Goal: Feedback & Contribution: Submit feedback/report problem

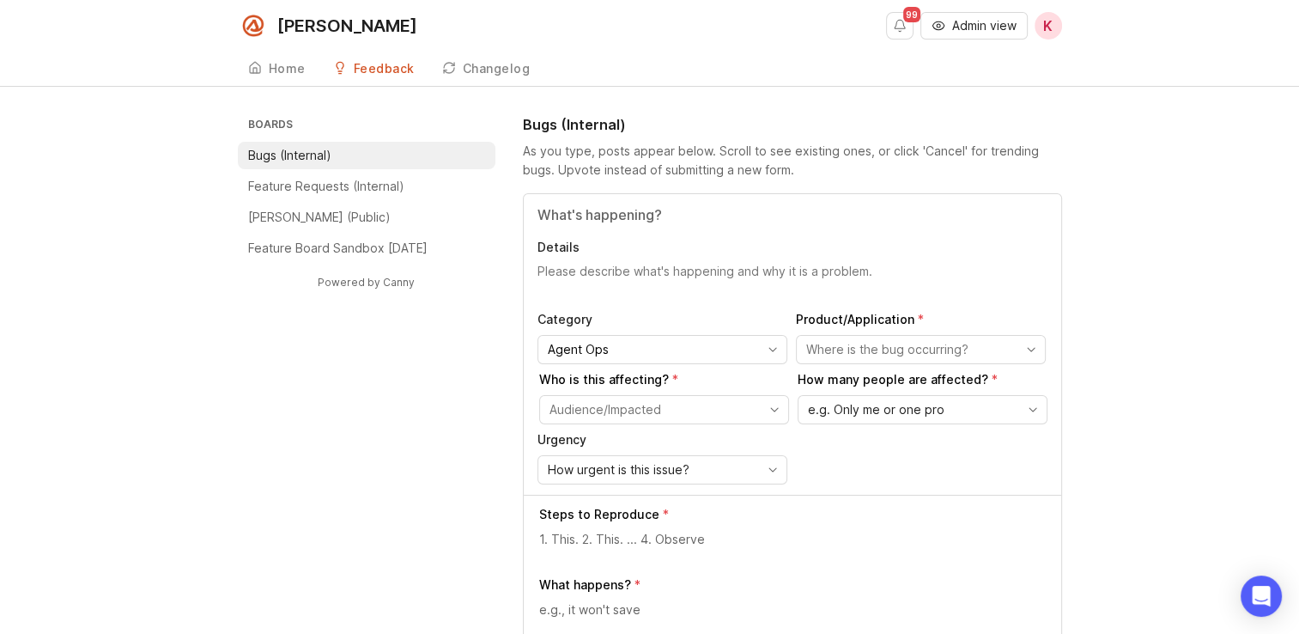
click at [971, 26] on span "Admin view" at bounding box center [984, 25] width 64 height 17
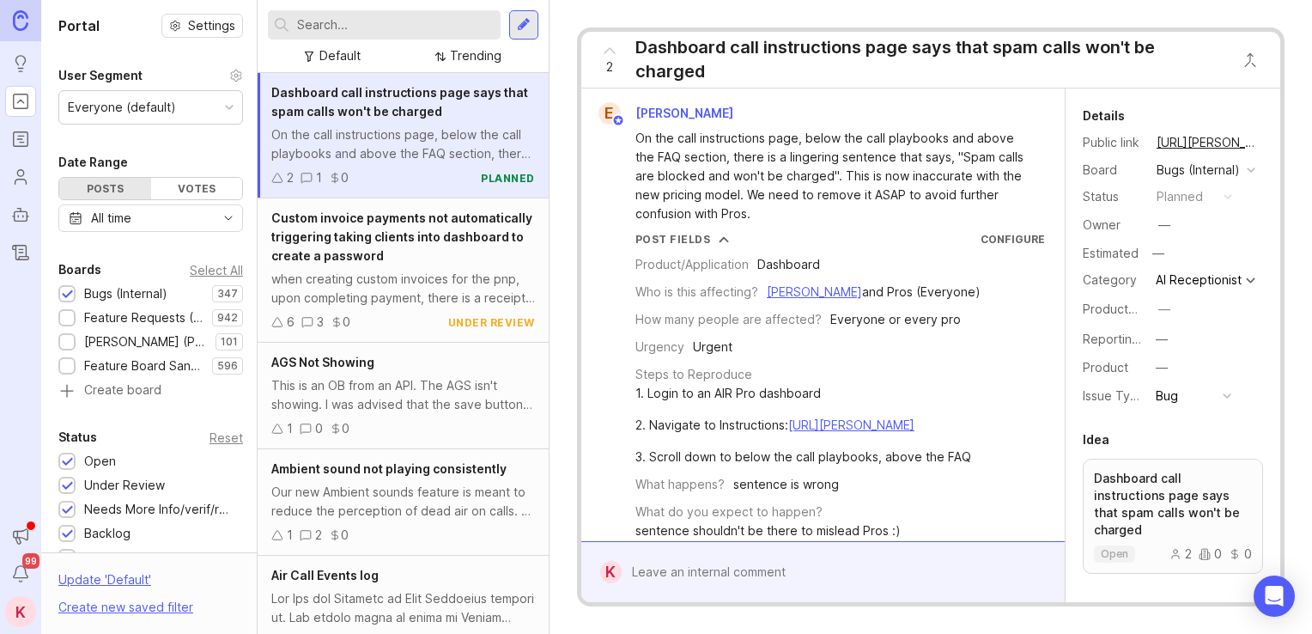
click at [405, 25] on input "text" at bounding box center [395, 24] width 197 height 19
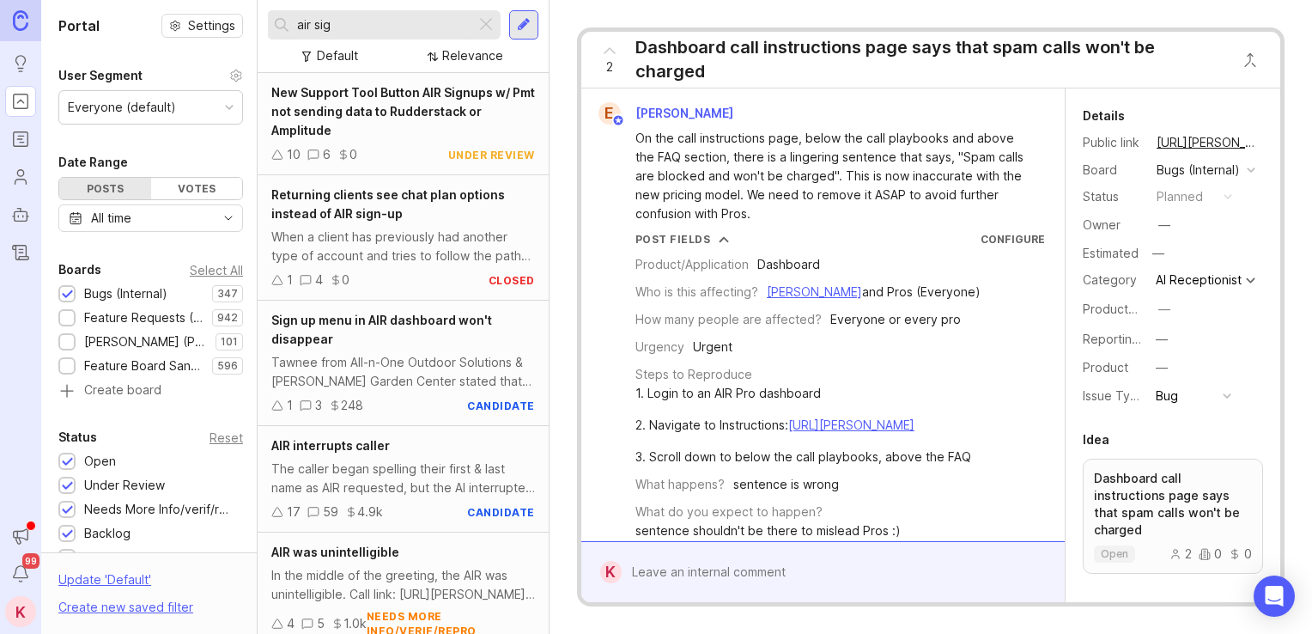
click at [405, 24] on input "air sig" at bounding box center [383, 24] width 172 height 19
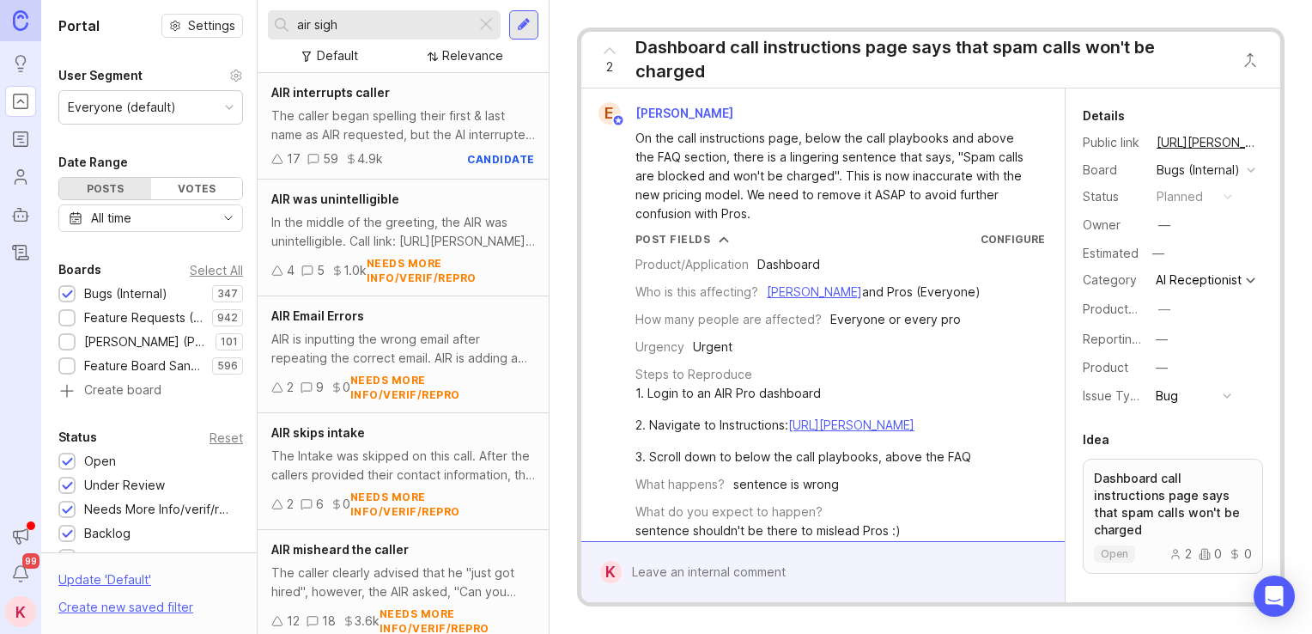
type input "air sigh"
click at [524, 21] on div at bounding box center [524, 24] width 14 height 15
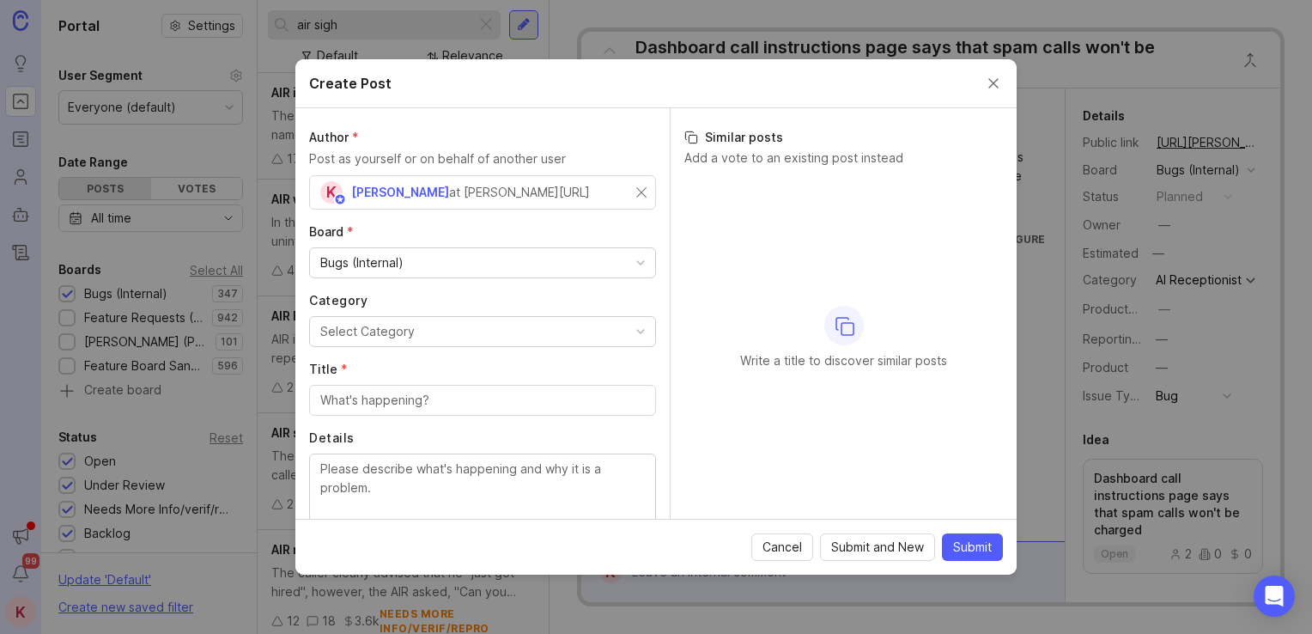
click at [400, 332] on div "Select Category" at bounding box center [367, 331] width 94 height 19
click at [503, 379] on div "Title *" at bounding box center [482, 388] width 347 height 55
click at [522, 403] on input "Title *" at bounding box center [482, 400] width 324 height 19
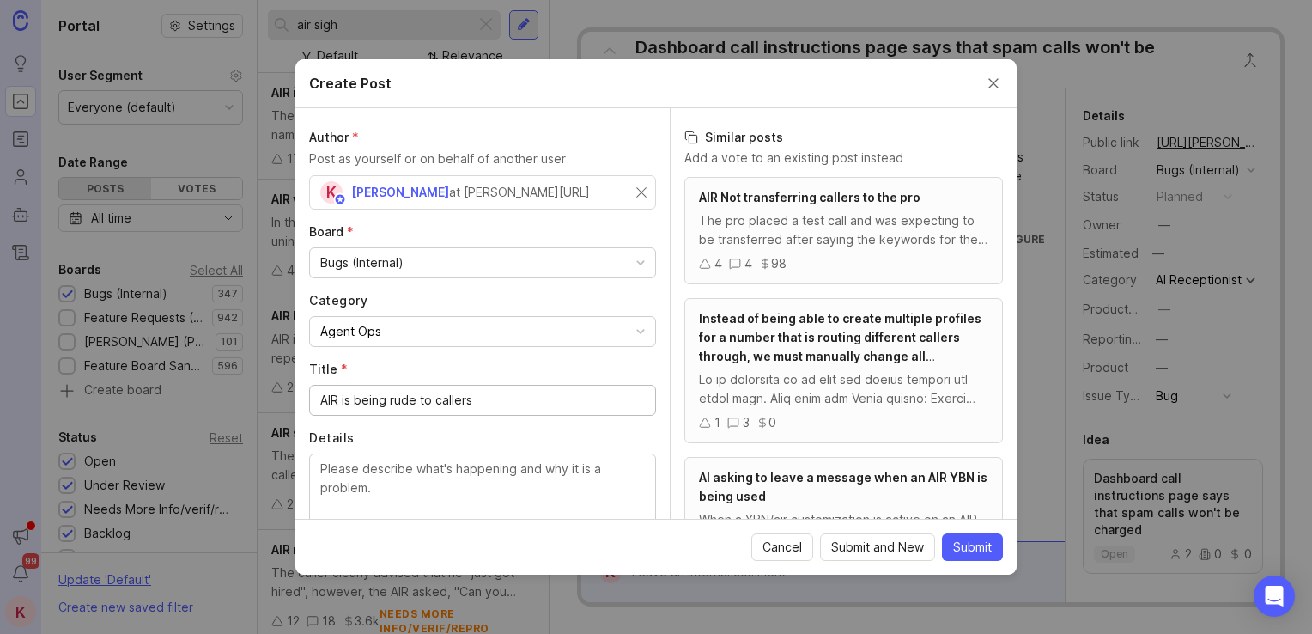
type input "AIR is being rude to callers"
click at [482, 482] on textarea "Details" at bounding box center [482, 487] width 324 height 57
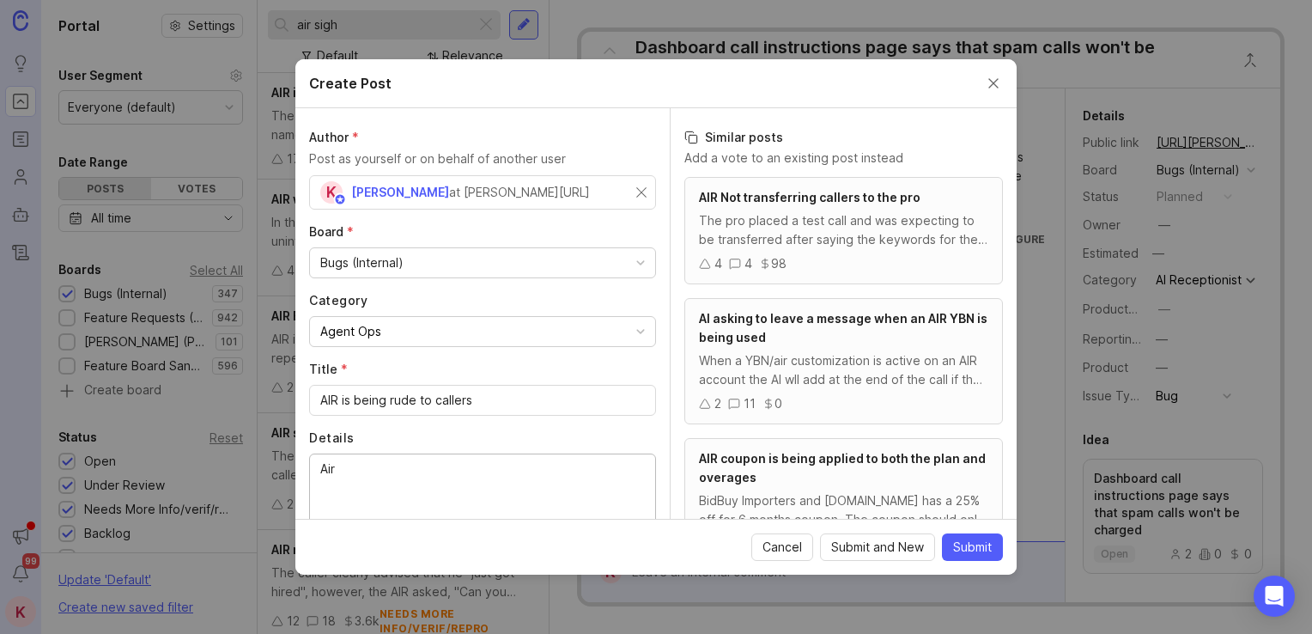
type textarea "Air"
